Goal: Find specific fact: Find specific fact

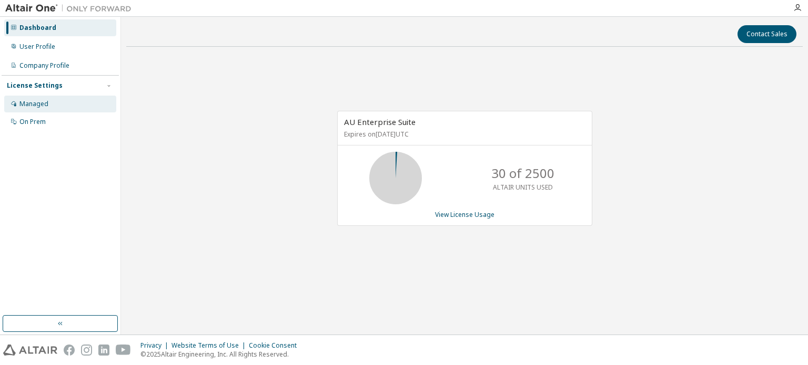
click at [29, 109] on div "Managed" at bounding box center [60, 104] width 112 height 17
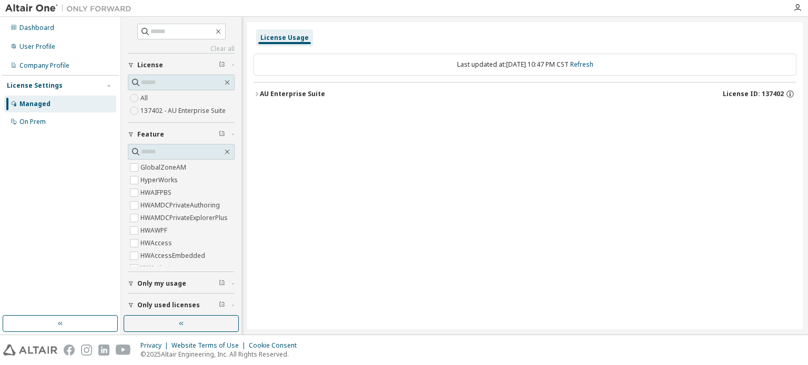
click at [374, 91] on div "AU Enterprise Suite License ID: 137402" at bounding box center [528, 93] width 536 height 9
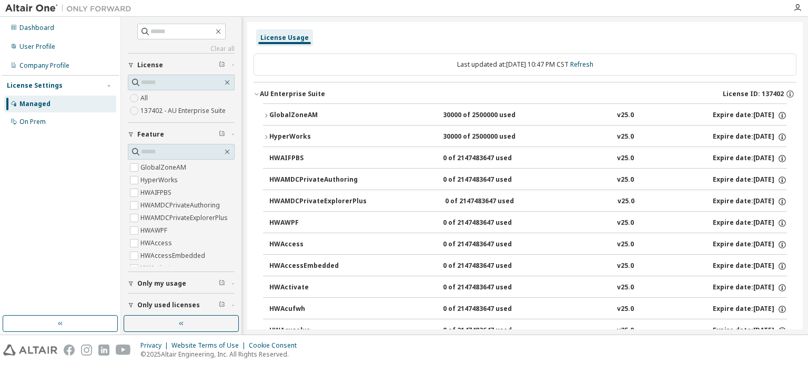
click at [156, 109] on label "137402 - AU Enterprise Suite" at bounding box center [183, 111] width 87 height 13
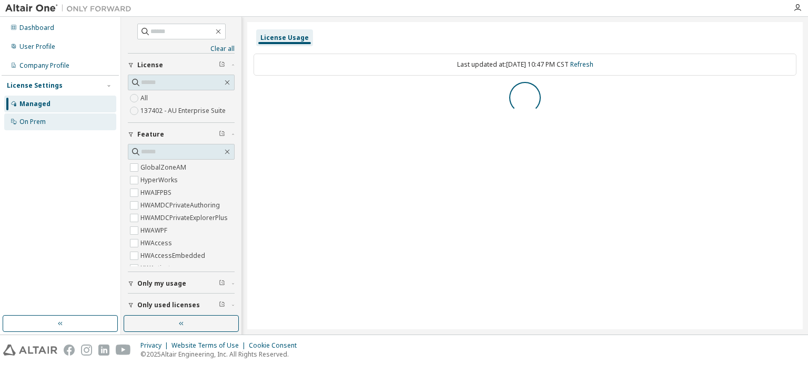
click at [59, 125] on div "On Prem" at bounding box center [60, 122] width 112 height 17
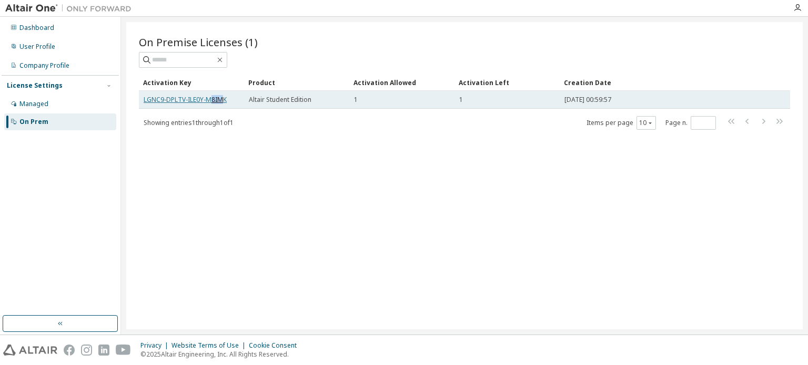
drag, startPoint x: 222, startPoint y: 99, endPoint x: 210, endPoint y: 96, distance: 12.0
click at [210, 96] on link "LGNC9-DPLTV-ILE0Y-M8IMK" at bounding box center [185, 99] width 83 height 9
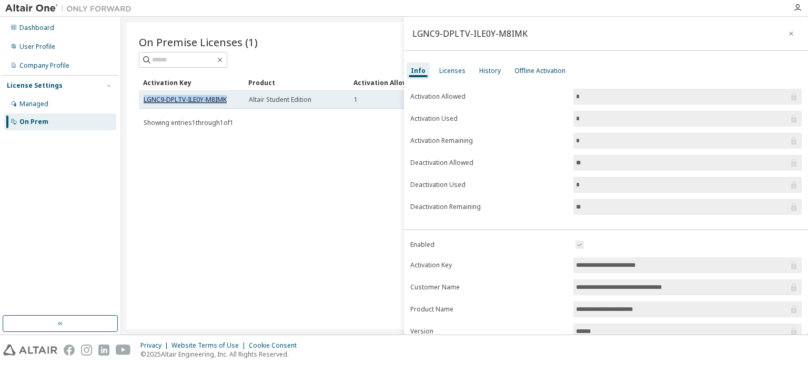
drag, startPoint x: 231, startPoint y: 100, endPoint x: 143, endPoint y: 99, distance: 88.3
click at [144, 99] on div "LGNC9-DPLTV-ILE0Y-M8IMK" at bounding box center [192, 100] width 96 height 8
copy link "LGNC9-DPLTV-ILE0Y-M8IMK"
